Goal: Task Accomplishment & Management: Manage account settings

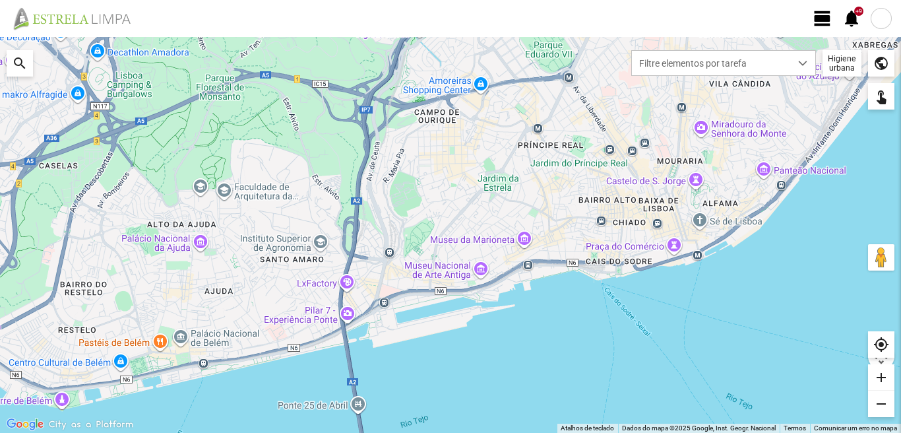
click at [823, 21] on span "view_day" at bounding box center [823, 19] width 20 height 20
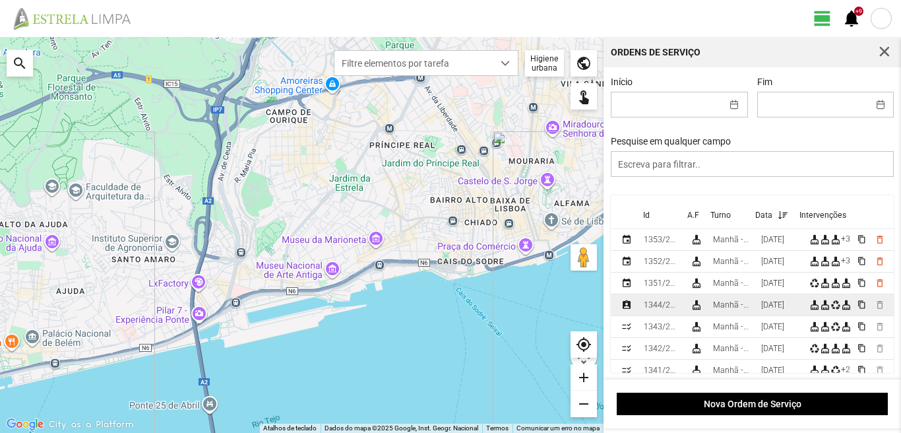
scroll to position [132, 0]
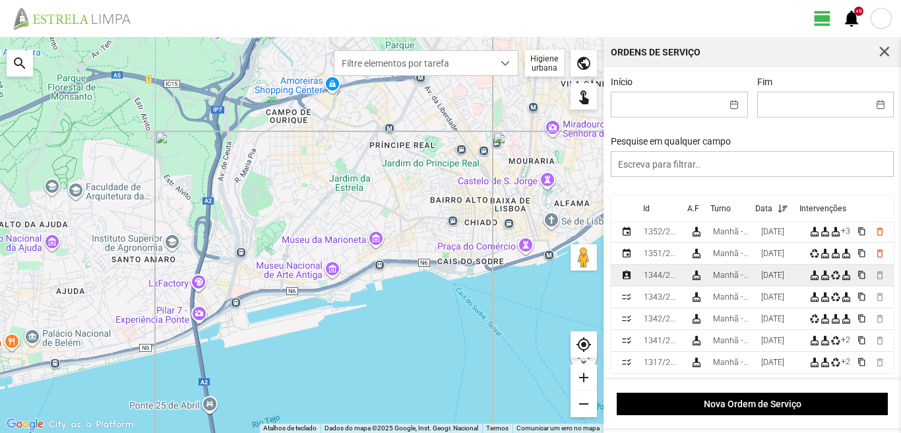
click at [768, 279] on div "[DATE]" at bounding box center [772, 274] width 23 height 9
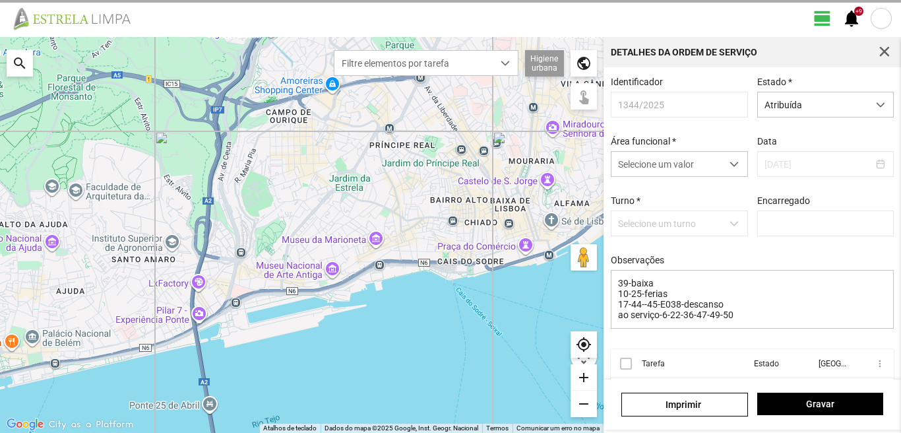
type input "[PERSON_NAME]"
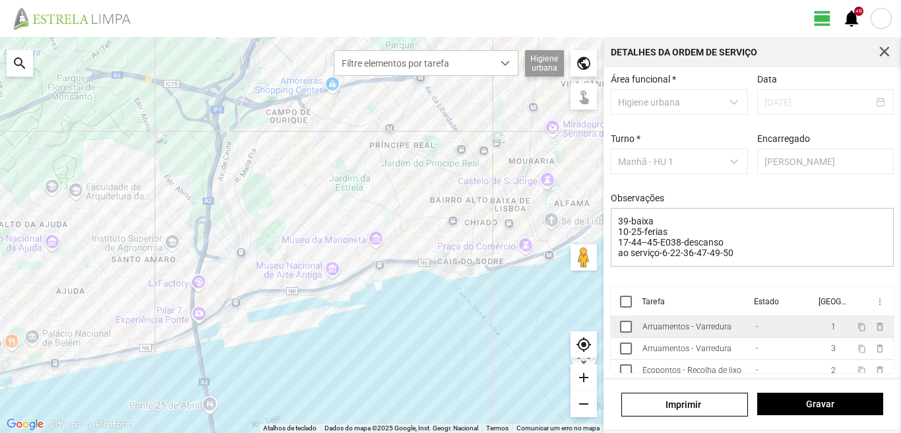
click at [815, 328] on td "1" at bounding box center [833, 327] width 37 height 22
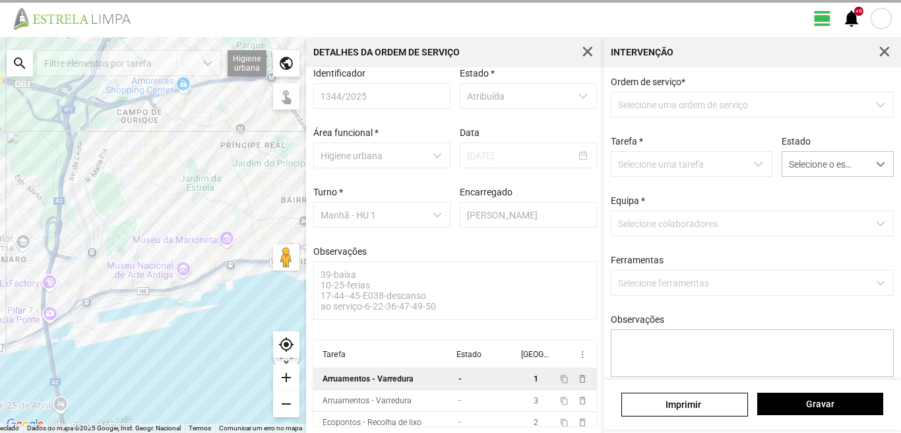
scroll to position [14, 0]
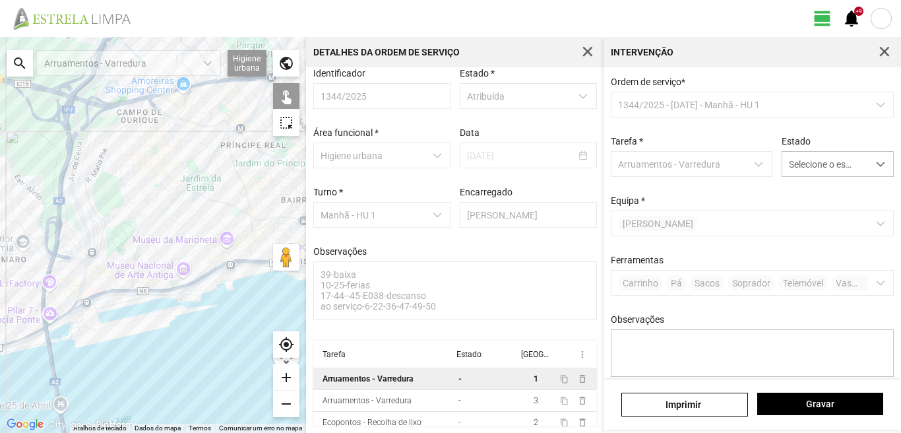
drag, startPoint x: 887, startPoint y: 45, endPoint x: 877, endPoint y: 51, distance: 11.0
click at [881, 49] on button "button" at bounding box center [884, 52] width 18 height 18
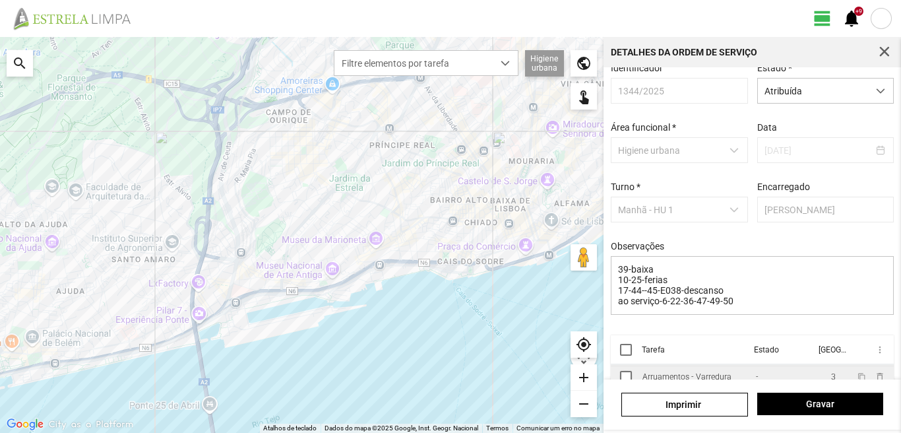
scroll to position [30, 0]
click at [813, 364] on th "[GEOGRAPHIC_DATA]" at bounding box center [831, 349] width 37 height 29
click at [889, 57] on span "button" at bounding box center [885, 52] width 12 height 12
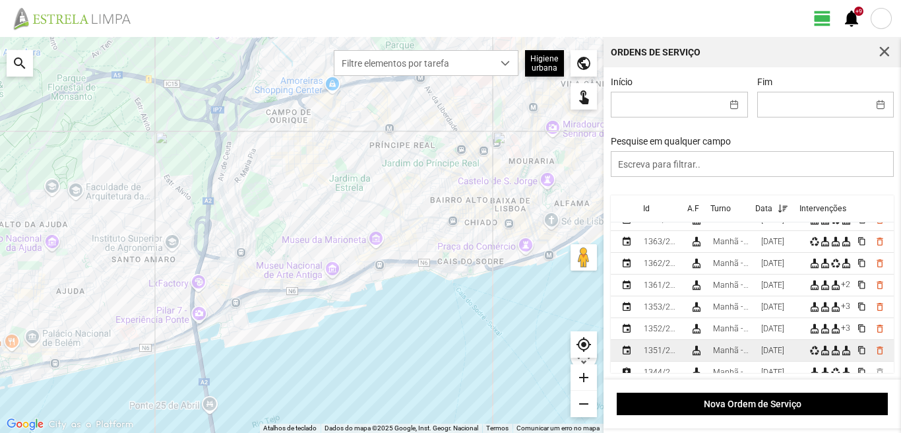
scroll to position [132, 0]
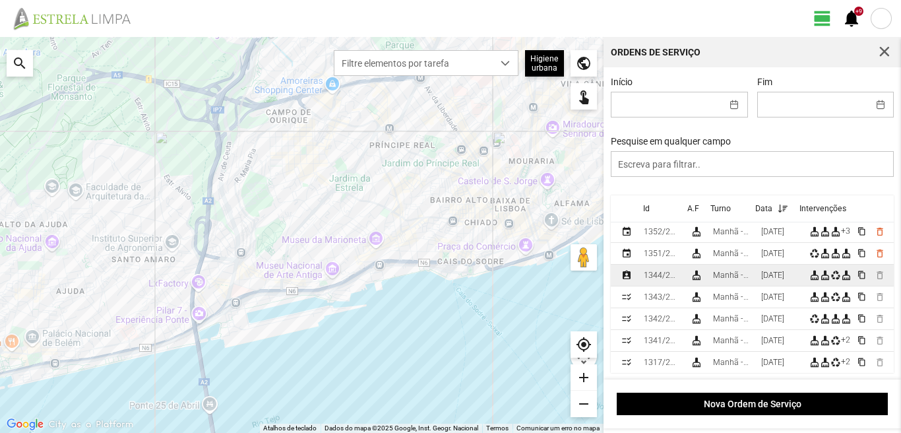
click at [777, 274] on div "[DATE]" at bounding box center [772, 274] width 23 height 9
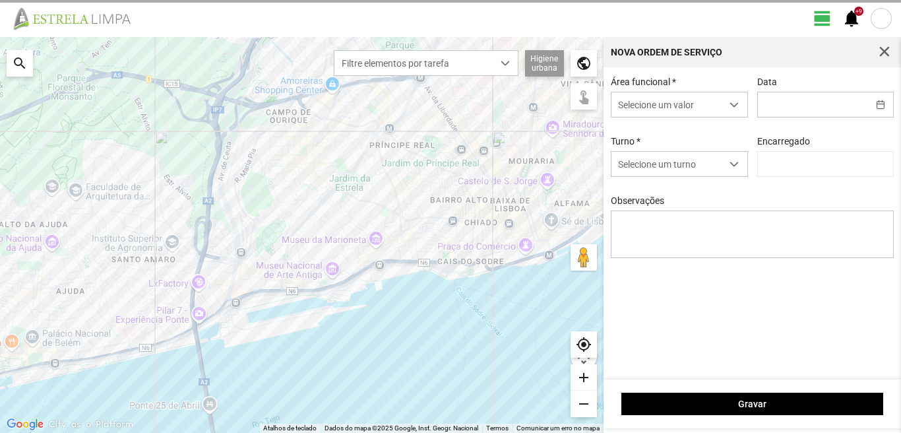
type input "[DATE]"
type textarea "39-baixa 10-25-ferias 17-44--45-E038-descanso ao serviço-6-22-36-47-49-50"
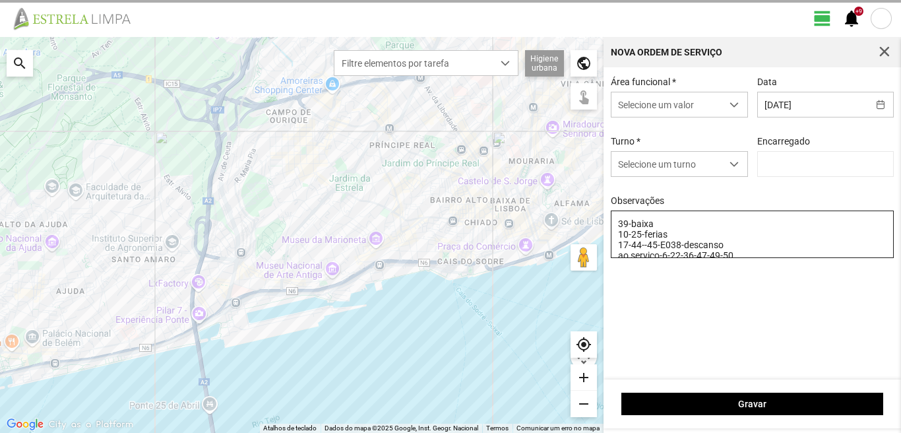
type input "[PERSON_NAME]"
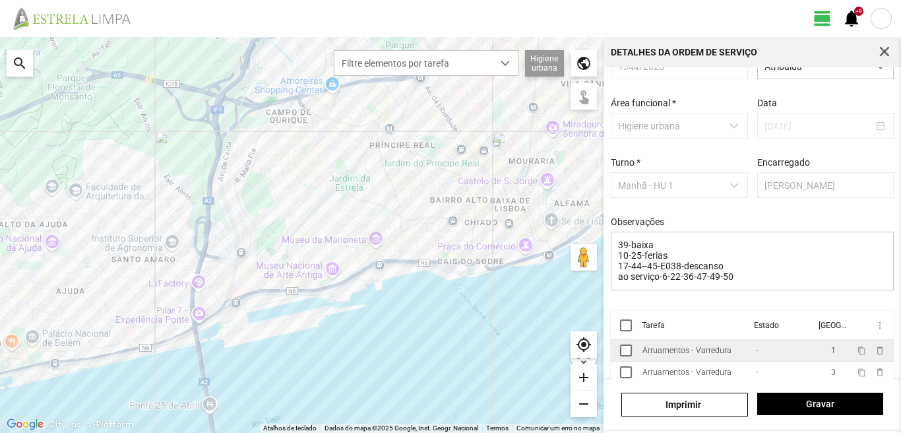
scroll to position [67, 0]
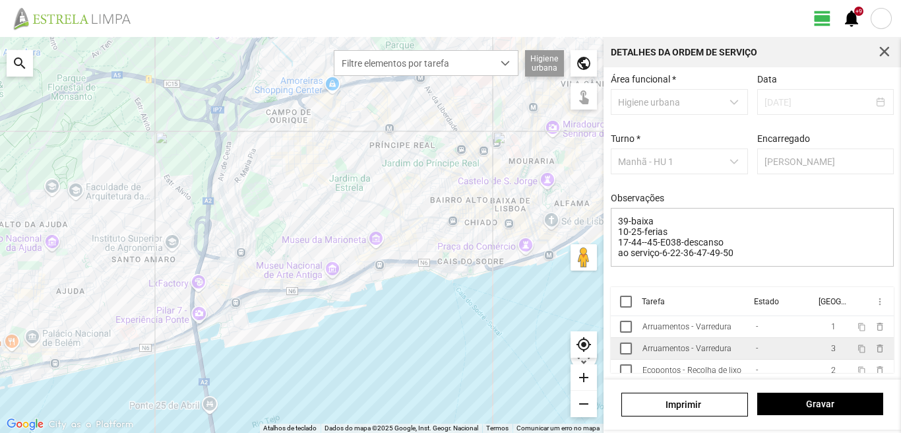
click at [815, 348] on td "3" at bounding box center [833, 349] width 37 height 22
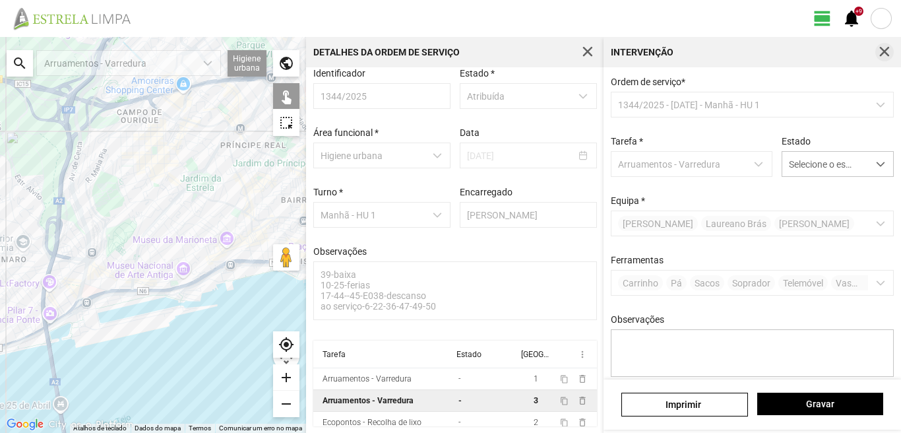
click at [888, 51] on span "button" at bounding box center [885, 52] width 12 height 12
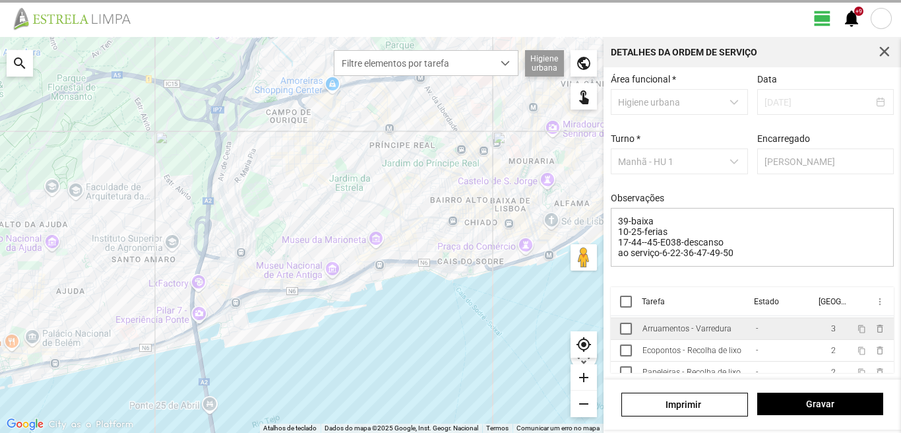
scroll to position [30, 0]
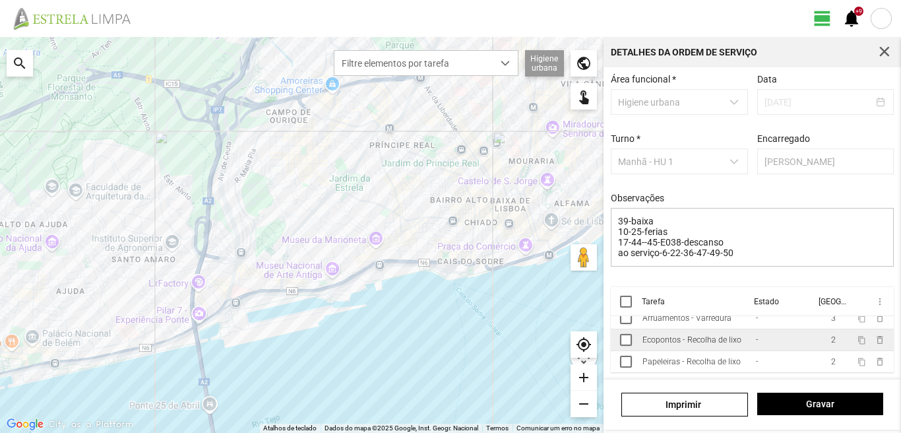
click at [819, 343] on td "2" at bounding box center [833, 340] width 37 height 22
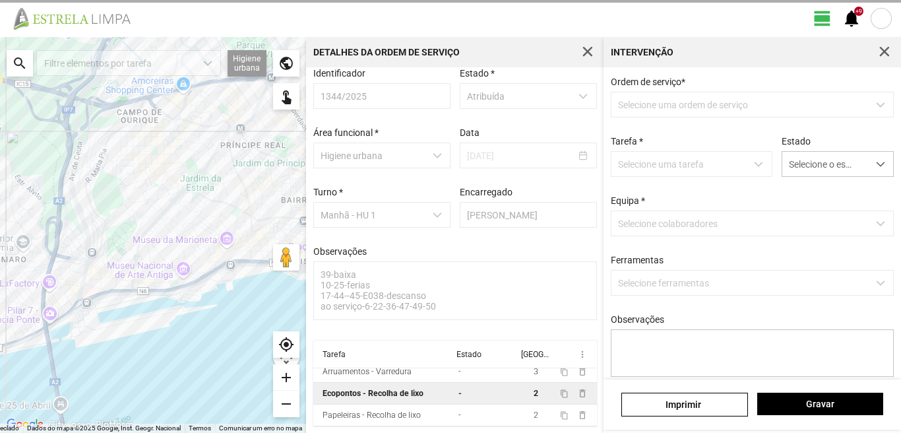
scroll to position [14, 0]
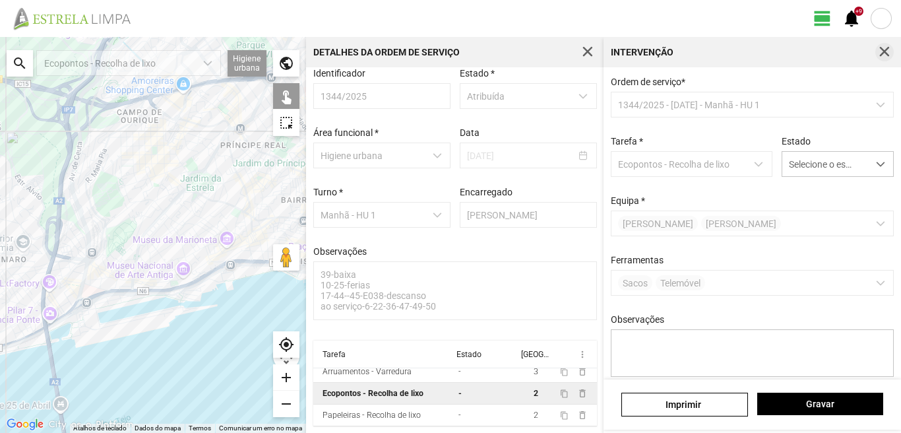
click at [887, 47] on span "button" at bounding box center [885, 52] width 12 height 12
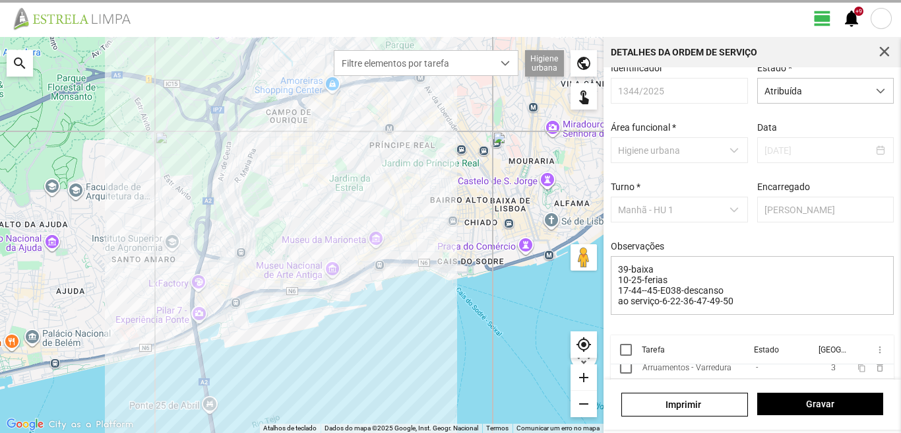
scroll to position [30, 0]
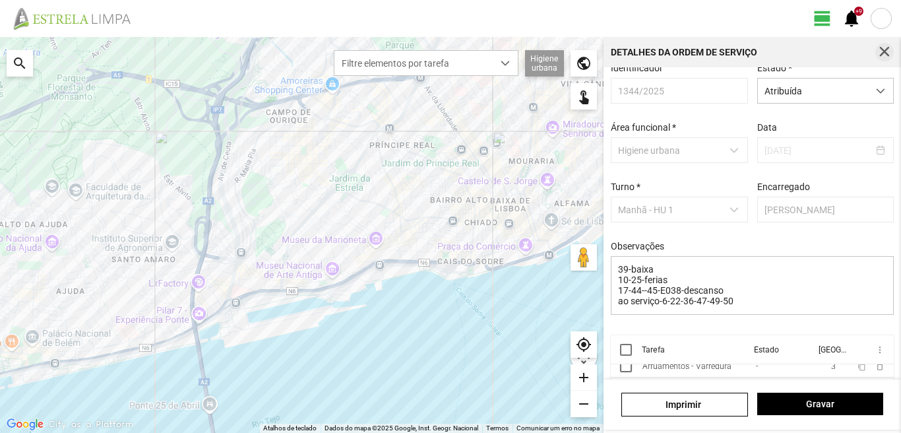
click at [884, 48] on span "button" at bounding box center [885, 52] width 12 height 12
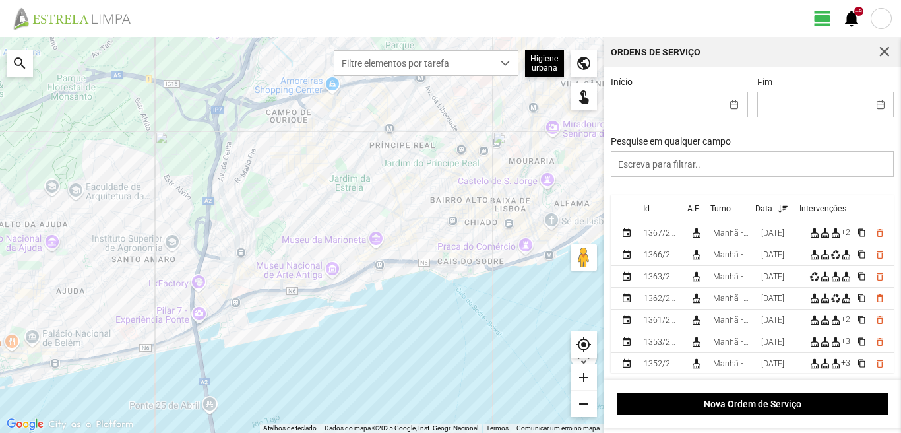
click at [884, 48] on span "button" at bounding box center [885, 52] width 12 height 12
